Goal: Communication & Community: Answer question/provide support

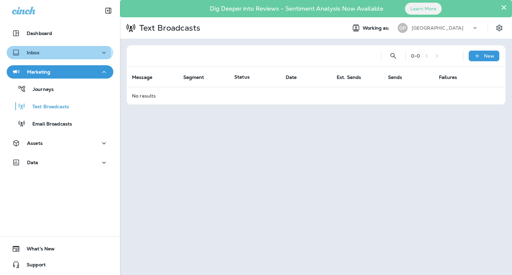
click at [45, 55] on div "Inbox" at bounding box center [60, 53] width 96 height 8
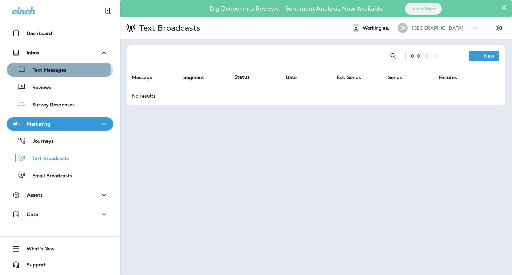
click at [48, 70] on p "Text Messages" at bounding box center [46, 70] width 40 height 6
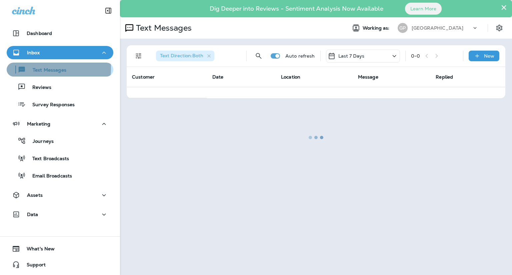
click at [44, 68] on p "Text Messages" at bounding box center [46, 70] width 40 height 6
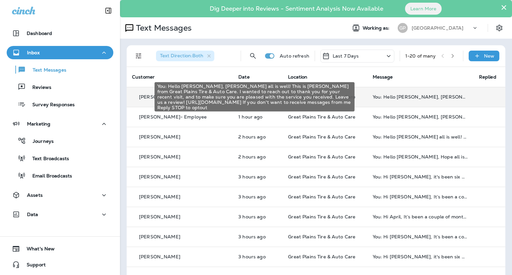
click at [373, 99] on div "You: Hello [PERSON_NAME], [PERSON_NAME] all is well! This is [PERSON_NAME] from…" at bounding box center [421, 96] width 96 height 5
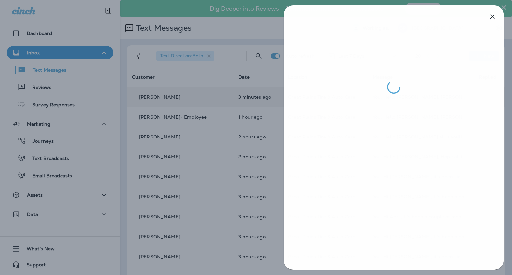
click at [173, 99] on div at bounding box center [256, 137] width 512 height 275
